Goal: Register for event/course

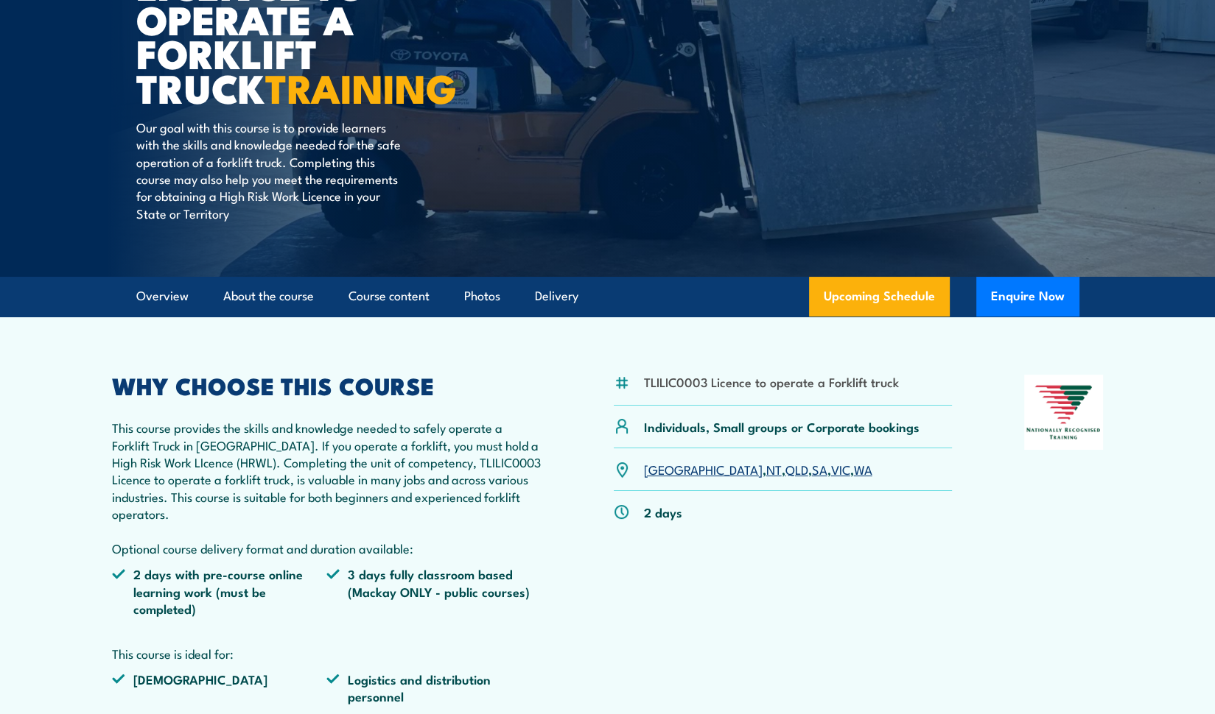
scroll to position [221, 0]
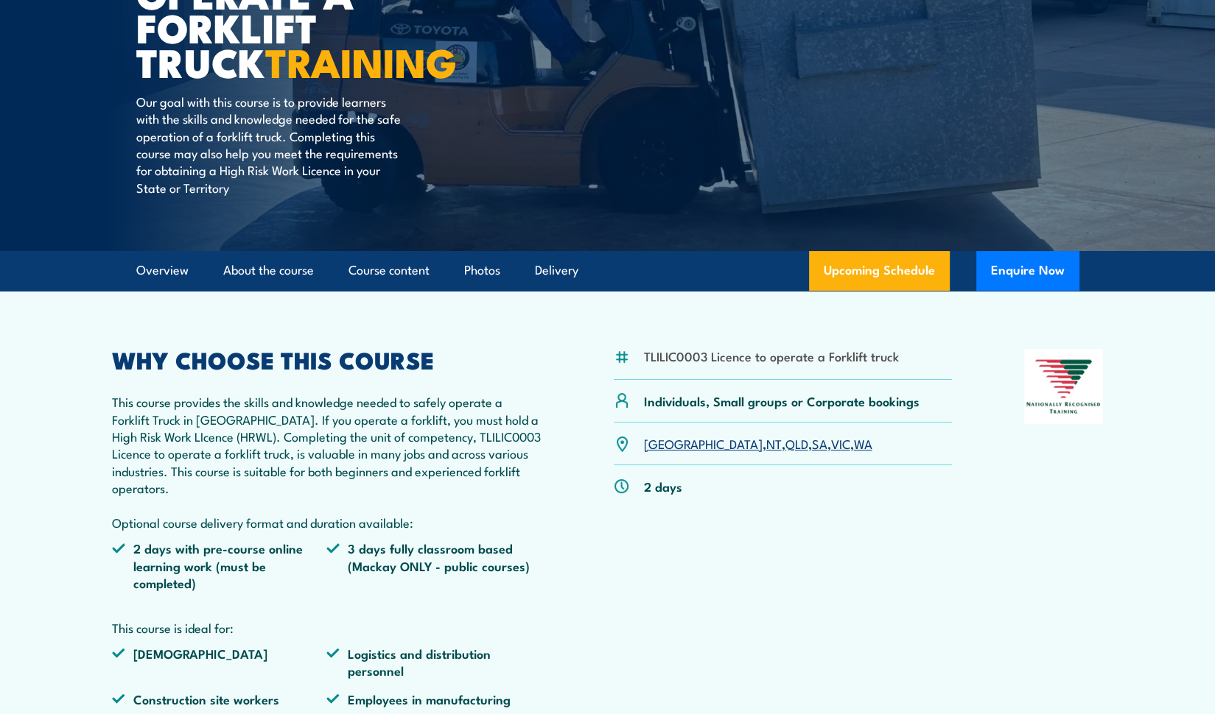
click at [785, 447] on link "QLD" at bounding box center [796, 444] width 23 height 18
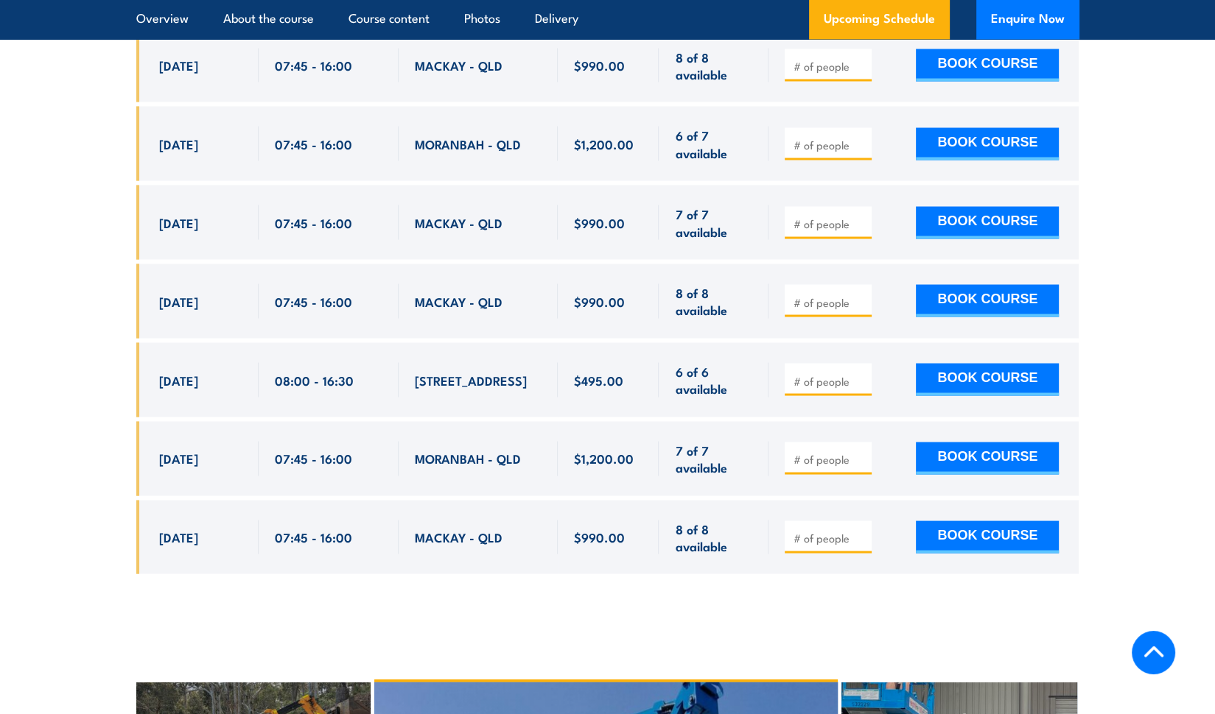
scroll to position [3054, 0]
